Goal: Transaction & Acquisition: Purchase product/service

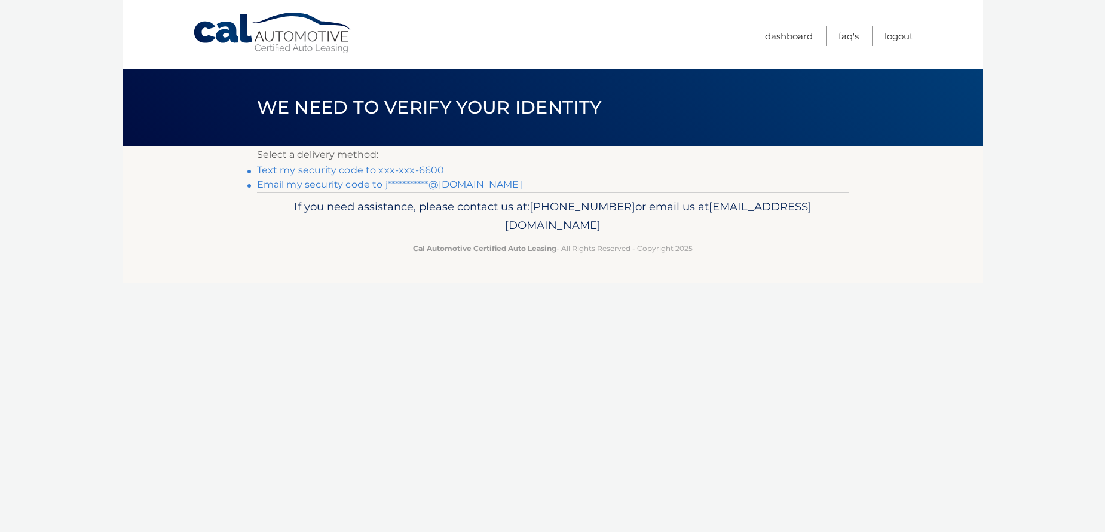
click at [280, 172] on link "Text my security code to xxx-xxx-6600" at bounding box center [351, 169] width 188 height 11
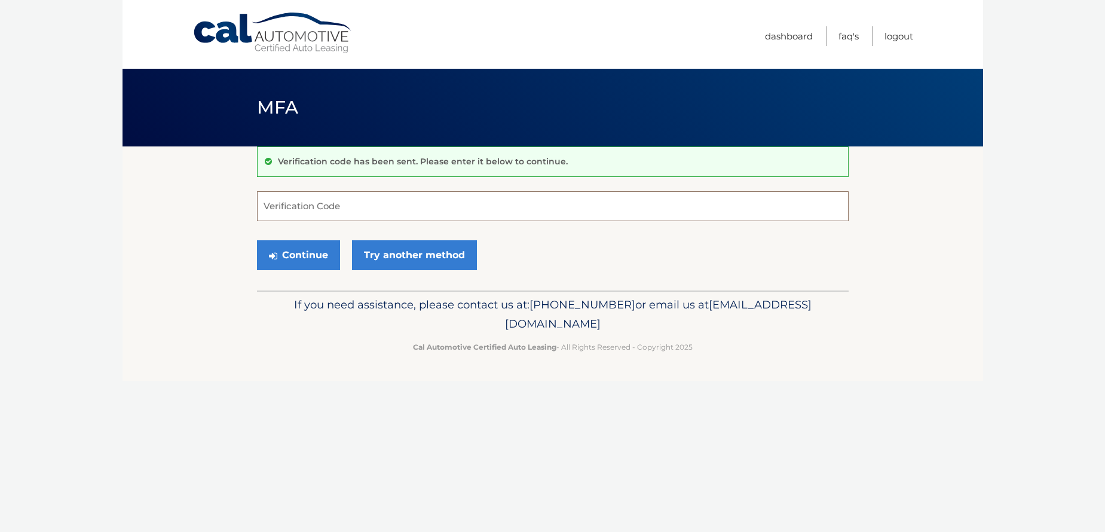
click at [358, 212] on input "Verification Code" at bounding box center [553, 206] width 592 height 30
type input "298946"
click at [279, 257] on button "Continue" at bounding box center [298, 255] width 83 height 30
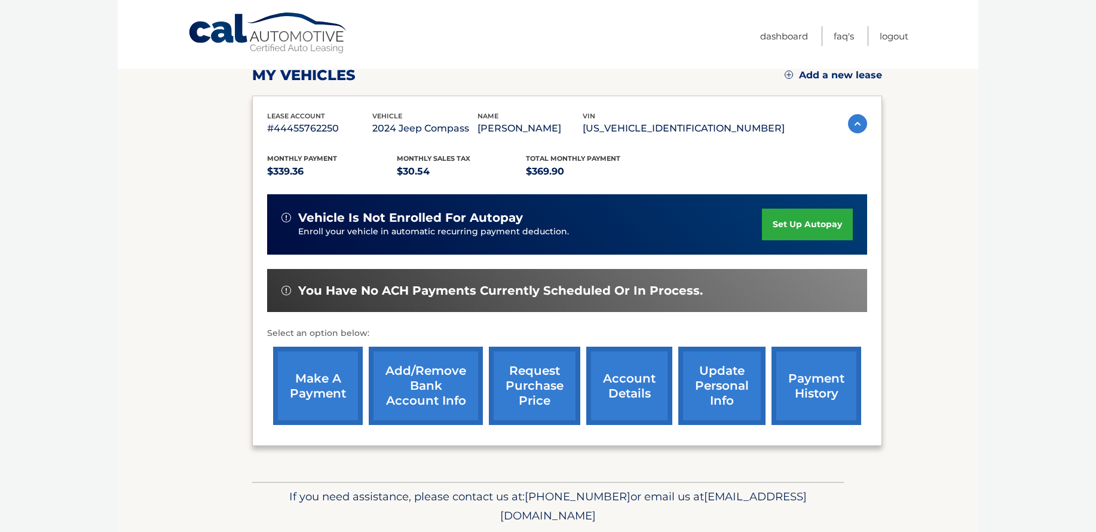
scroll to position [179, 0]
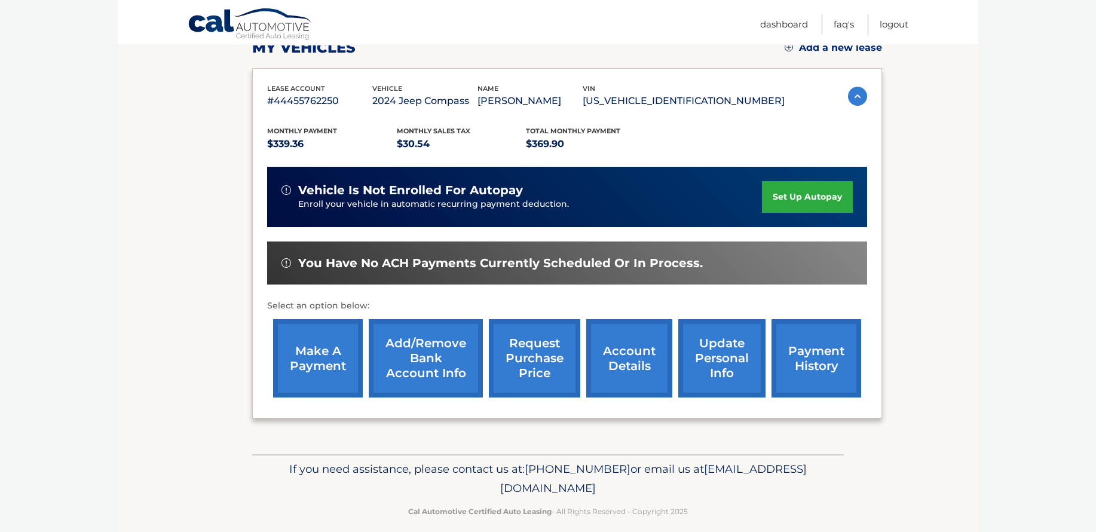
click at [296, 371] on link "make a payment" at bounding box center [318, 358] width 90 height 78
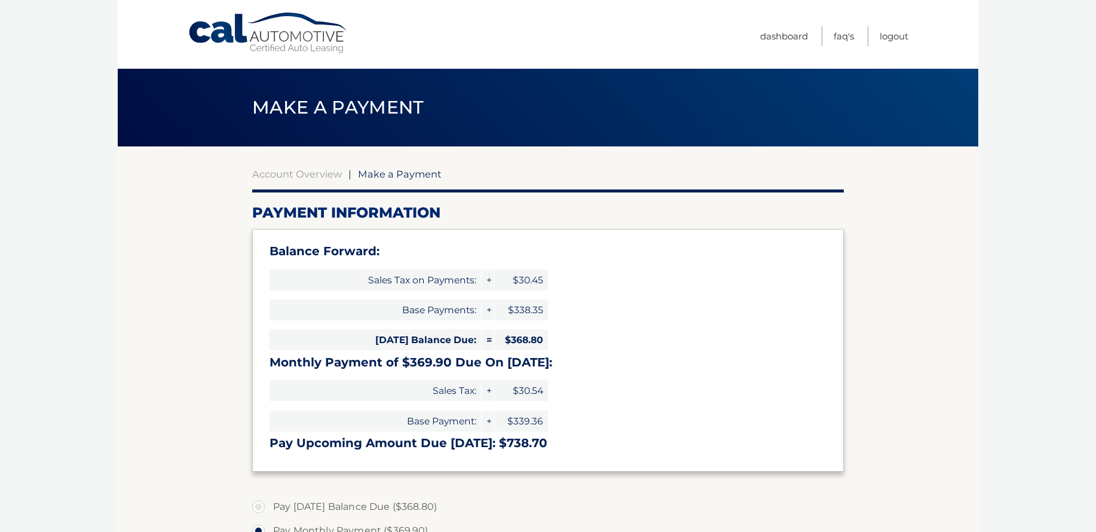
select select "YWZmN2IzOWItMmZhMC00YzUzLWIwYWEtZWIwNmJlYzdiY2Zk"
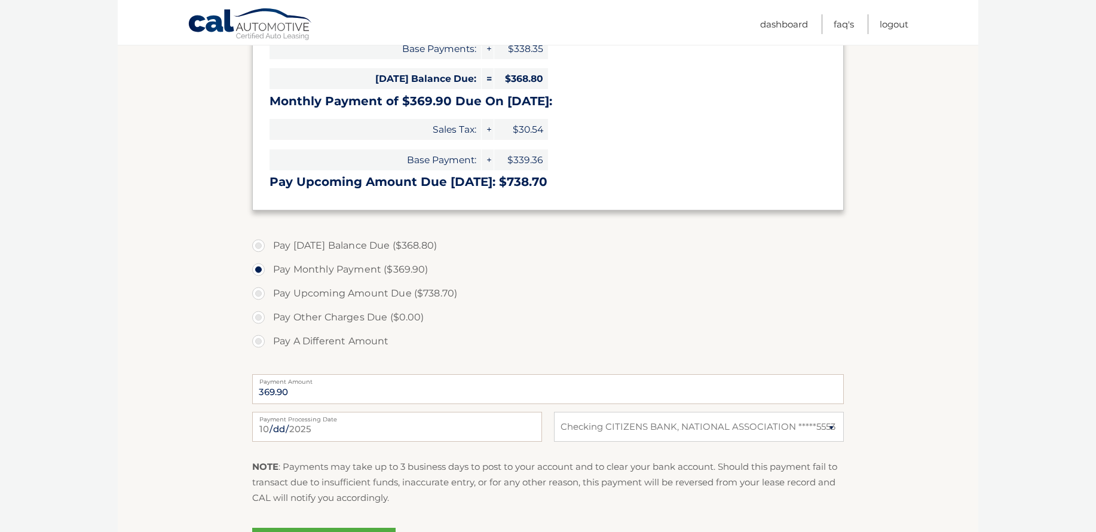
scroll to position [299, 0]
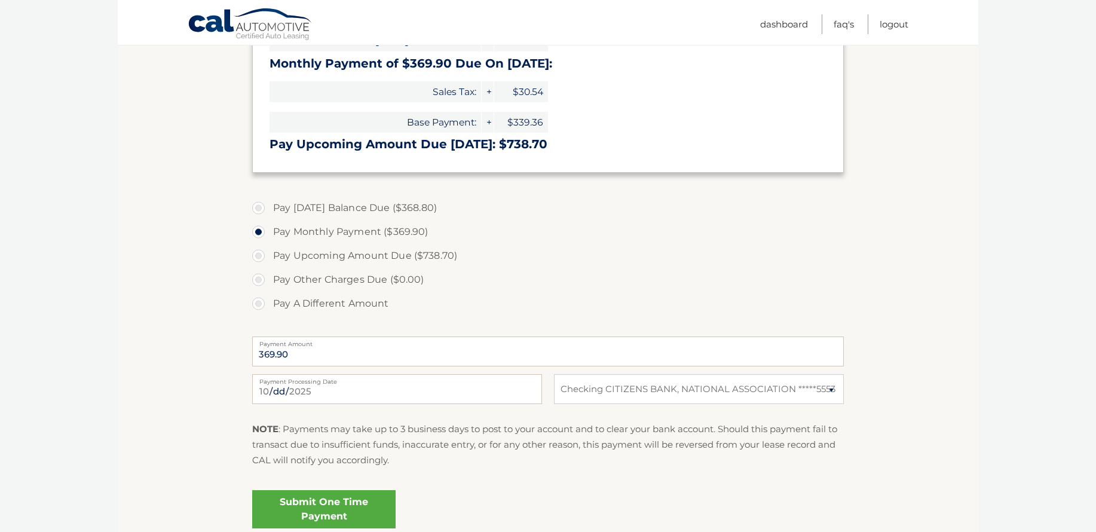
click at [261, 306] on label "Pay A Different Amount" at bounding box center [548, 304] width 592 height 24
click at [261, 306] on input "Pay A Different Amount" at bounding box center [263, 301] width 12 height 19
radio input "true"
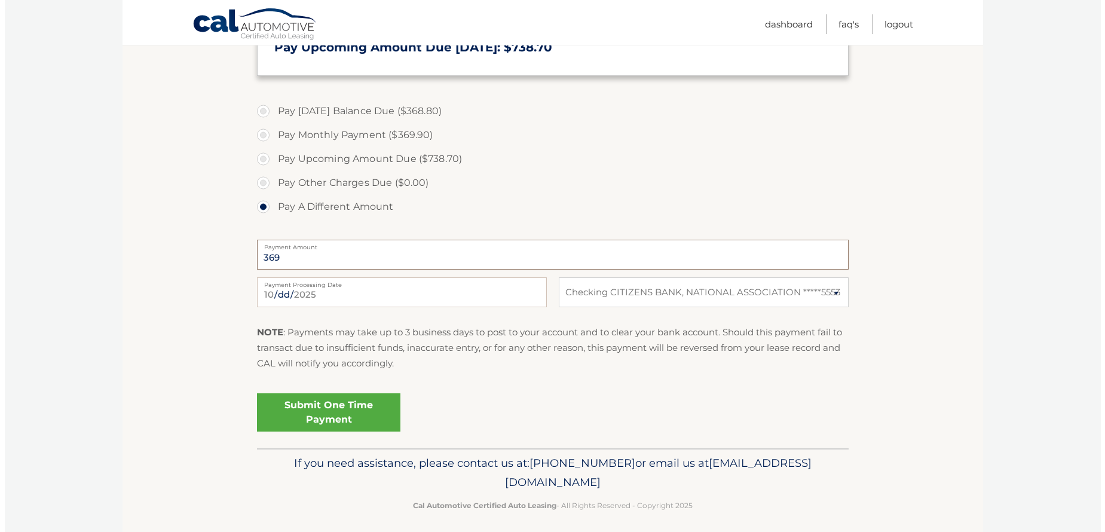
scroll to position [403, 0]
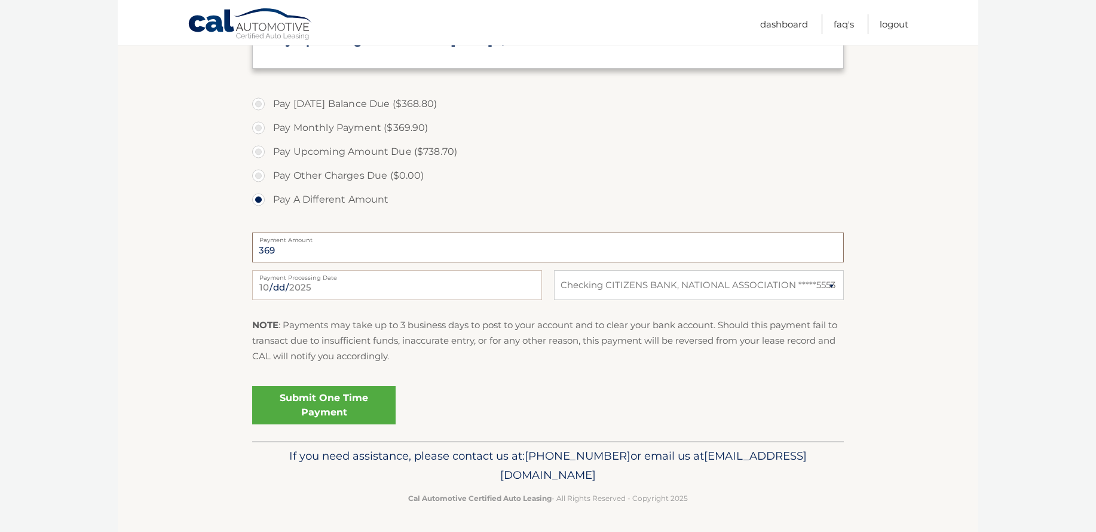
type input "369"
click at [291, 407] on link "Submit One Time Payment" at bounding box center [323, 405] width 143 height 38
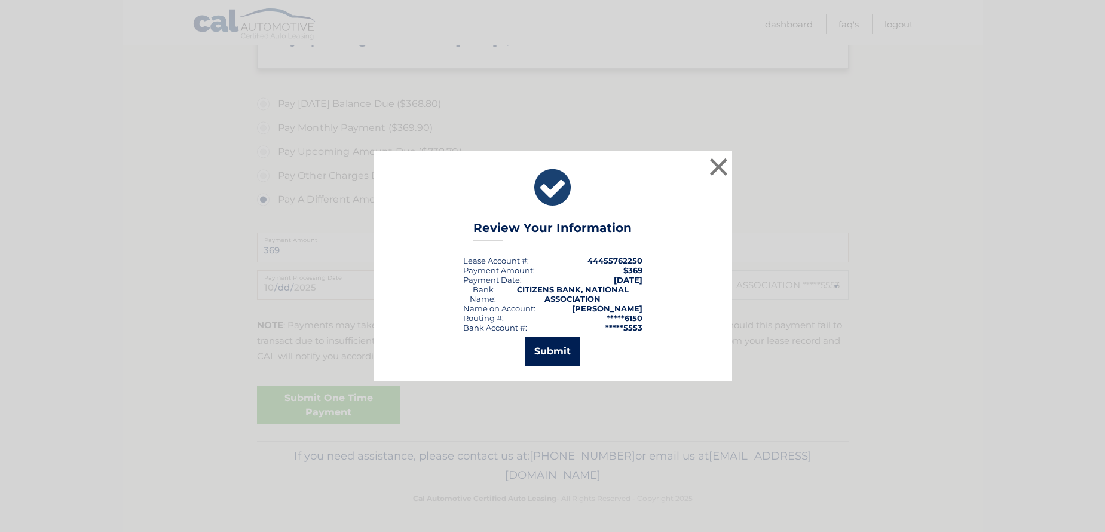
click at [545, 350] on button "Submit" at bounding box center [553, 351] width 56 height 29
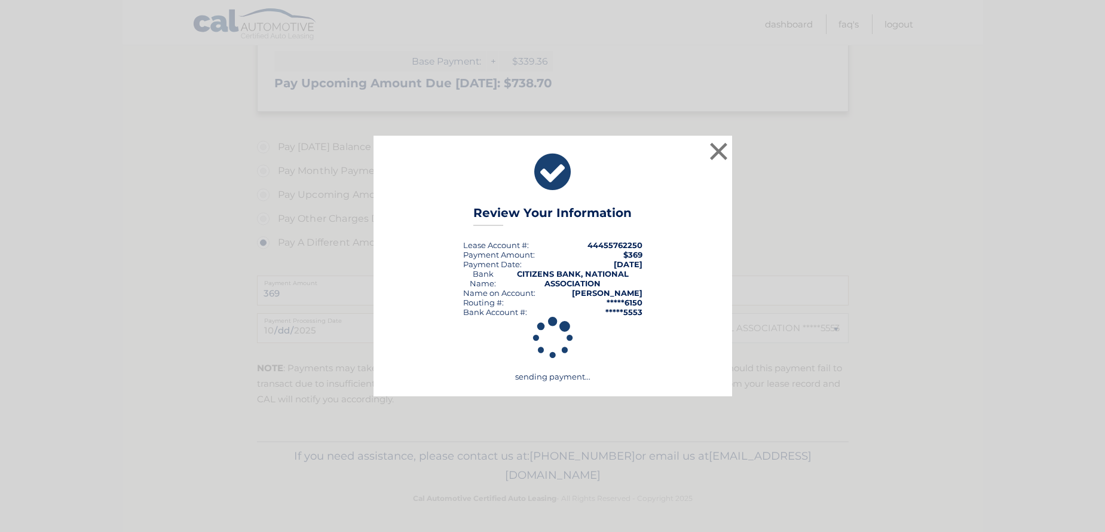
scroll to position [360, 0]
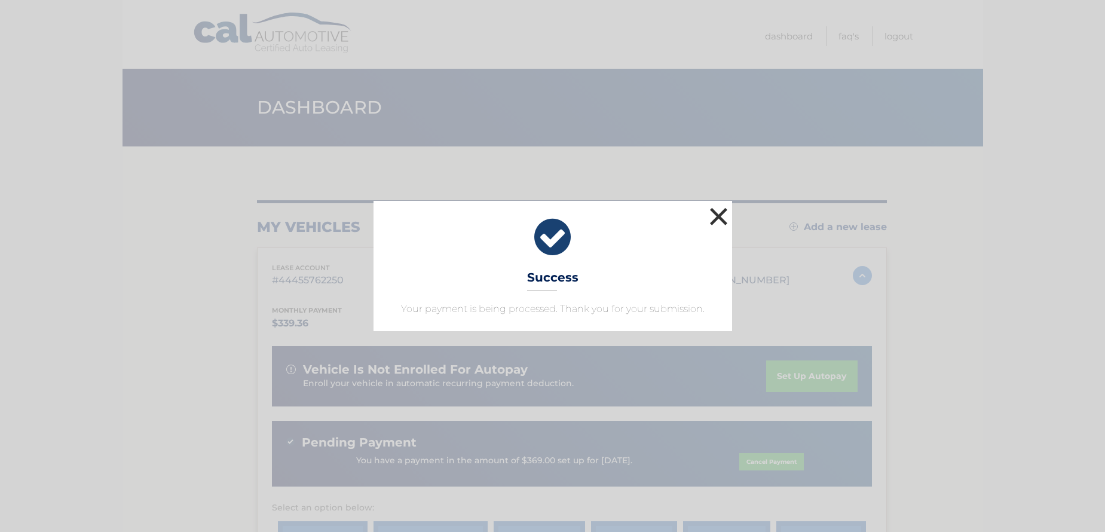
click at [717, 213] on button "×" at bounding box center [719, 216] width 24 height 24
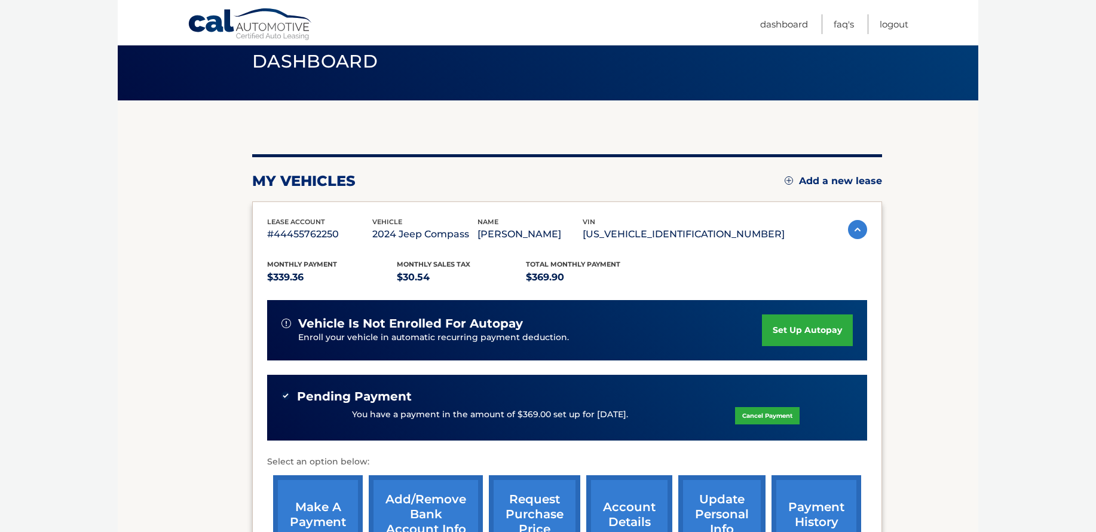
scroll to position [120, 0]
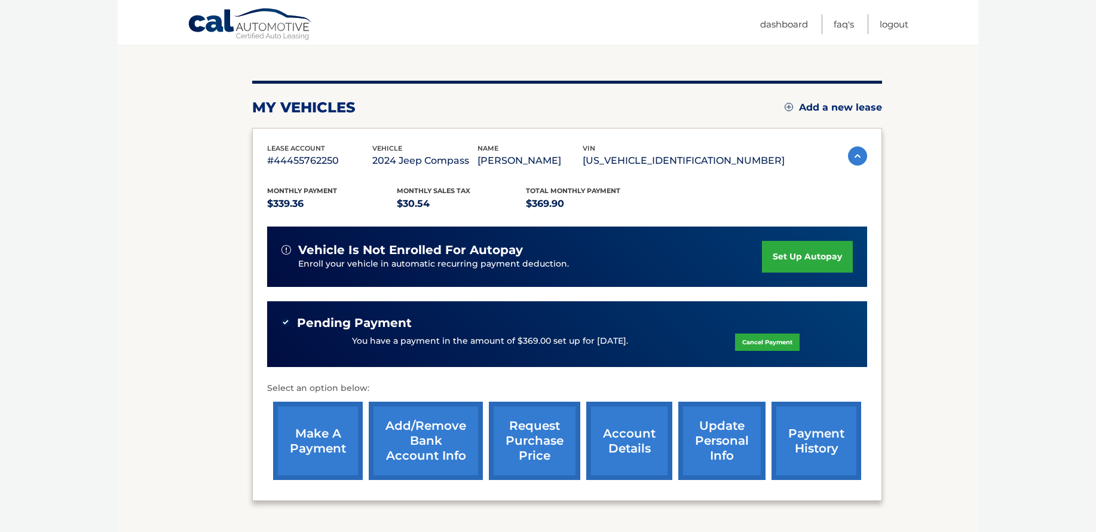
click at [332, 444] on link "make a payment" at bounding box center [318, 441] width 90 height 78
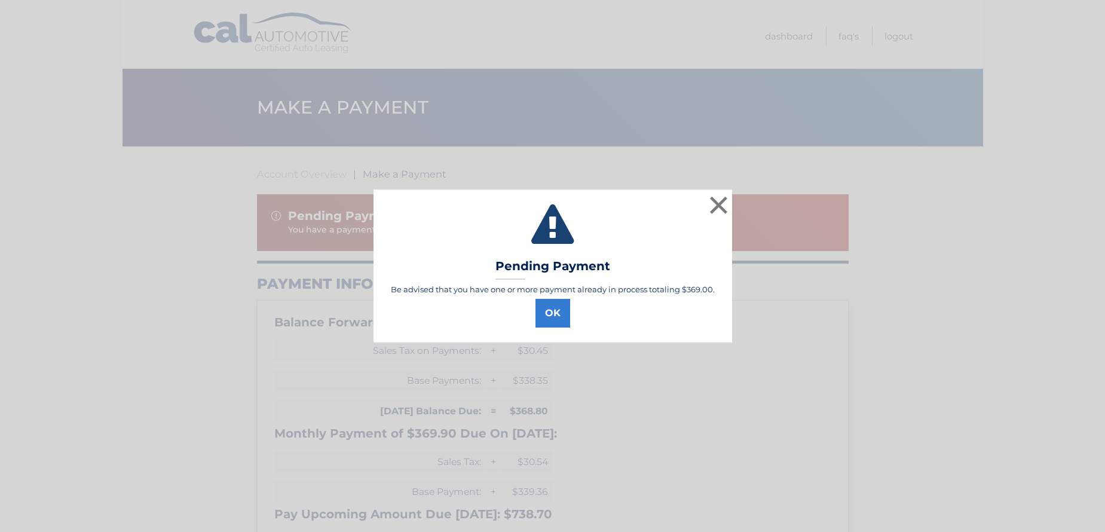
select select "YWZmN2IzOWItMmZhMC00YzUzLWIwYWEtZWIwNmJlYzdiY2Zk"
click at [556, 311] on button "OK" at bounding box center [553, 313] width 35 height 29
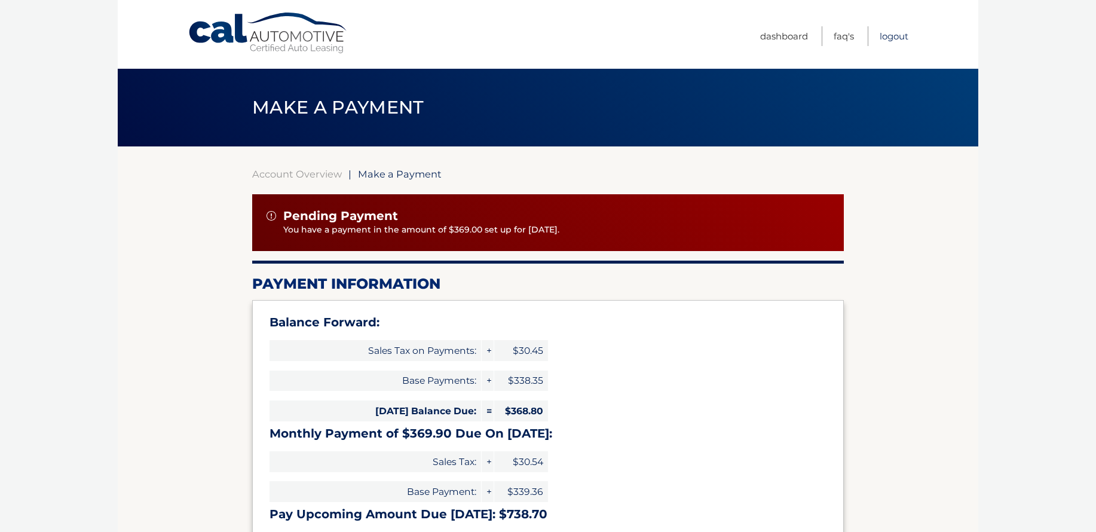
click at [891, 39] on link "Logout" at bounding box center [894, 36] width 29 height 20
